Goal: Check status: Check status

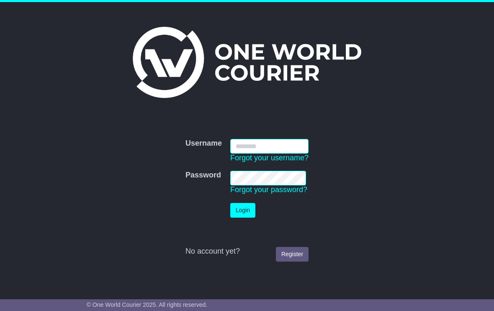
type input "**********"
click at [245, 210] on button "Login" at bounding box center [242, 210] width 25 height 15
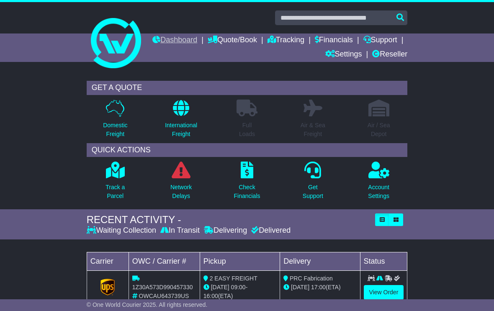
click at [197, 43] on link "Dashboard" at bounding box center [174, 41] width 45 height 14
click at [304, 42] on link "Tracking" at bounding box center [286, 41] width 37 height 14
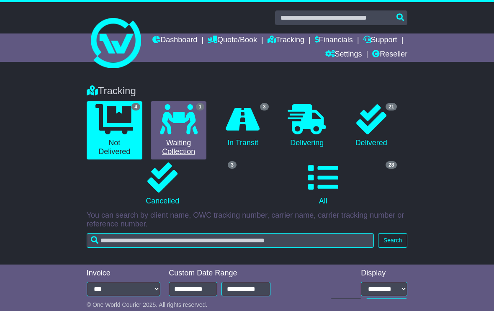
click at [181, 136] on link "1 Waiting Collection" at bounding box center [179, 130] width 56 height 58
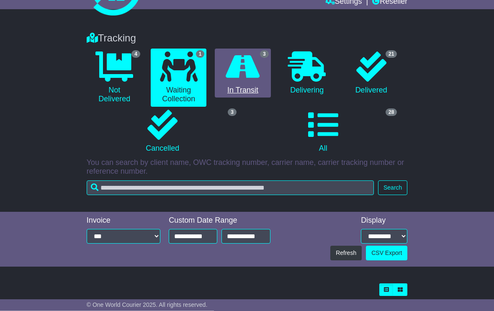
click at [258, 70] on icon at bounding box center [243, 67] width 34 height 30
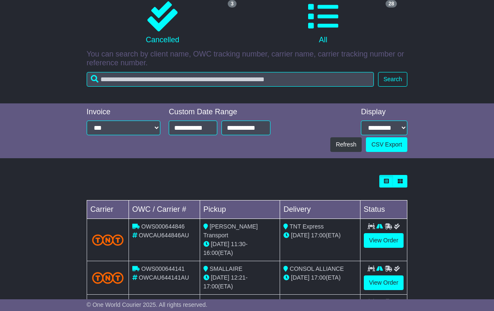
scroll to position [184, 0]
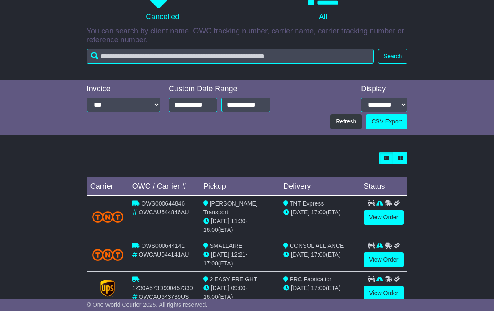
click at [313, 209] on span "17:00" at bounding box center [318, 212] width 15 height 7
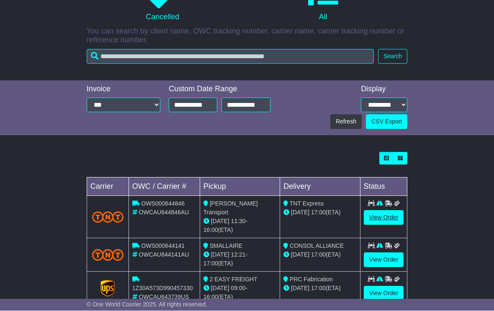
click at [383, 214] on link "View Order" at bounding box center [384, 218] width 40 height 15
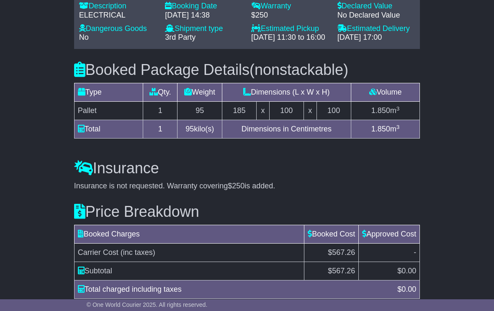
scroll to position [690, 0]
